Goal: Navigation & Orientation: Find specific page/section

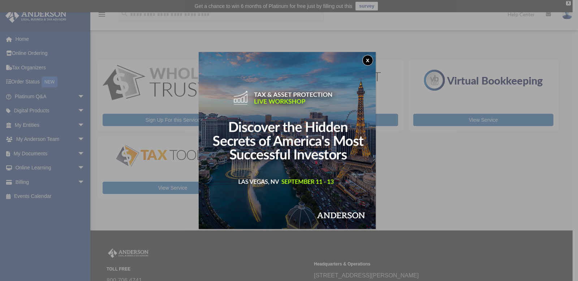
click at [370, 61] on button "x" at bounding box center [367, 60] width 11 height 11
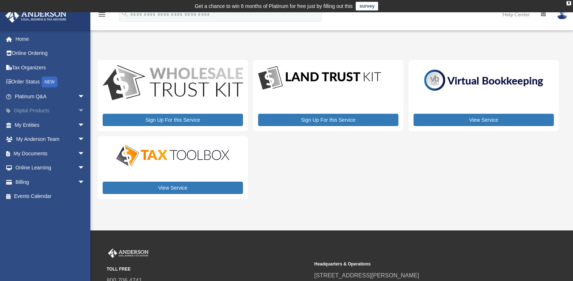
click at [78, 109] on span "arrow_drop_down" at bounding box center [85, 111] width 14 height 15
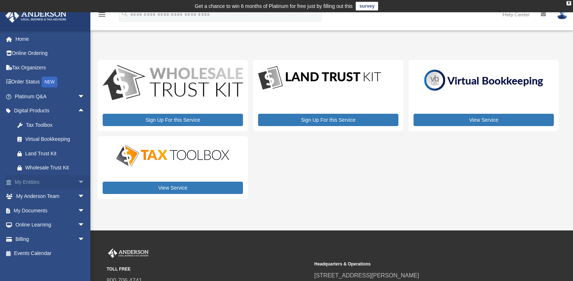
click at [78, 181] on span "arrow_drop_down" at bounding box center [85, 182] width 14 height 15
click at [37, 197] on link "Overview" at bounding box center [53, 196] width 86 height 14
